Goal: Transaction & Acquisition: Subscribe to service/newsletter

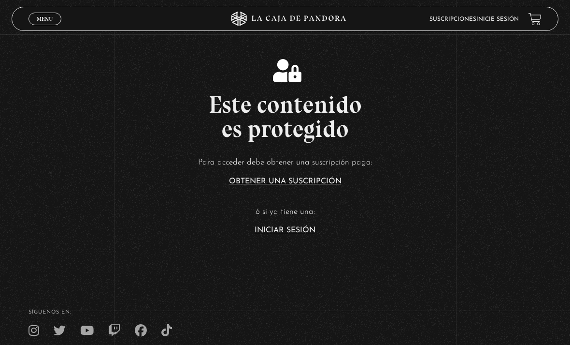
click at [293, 234] on link "Iniciar Sesión" at bounding box center [285, 230] width 61 height 8
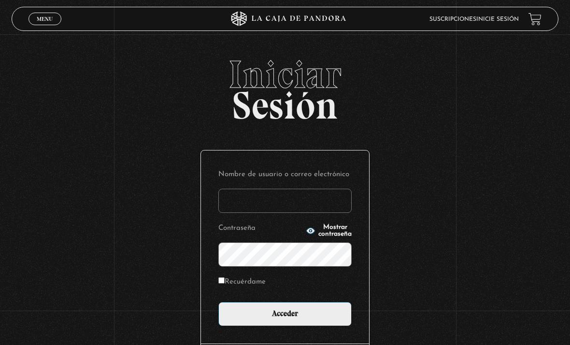
type input "jael.lopez"
click at [285, 319] on input "Acceder" at bounding box center [284, 314] width 133 height 24
